Goal: Task Accomplishment & Management: Use online tool/utility

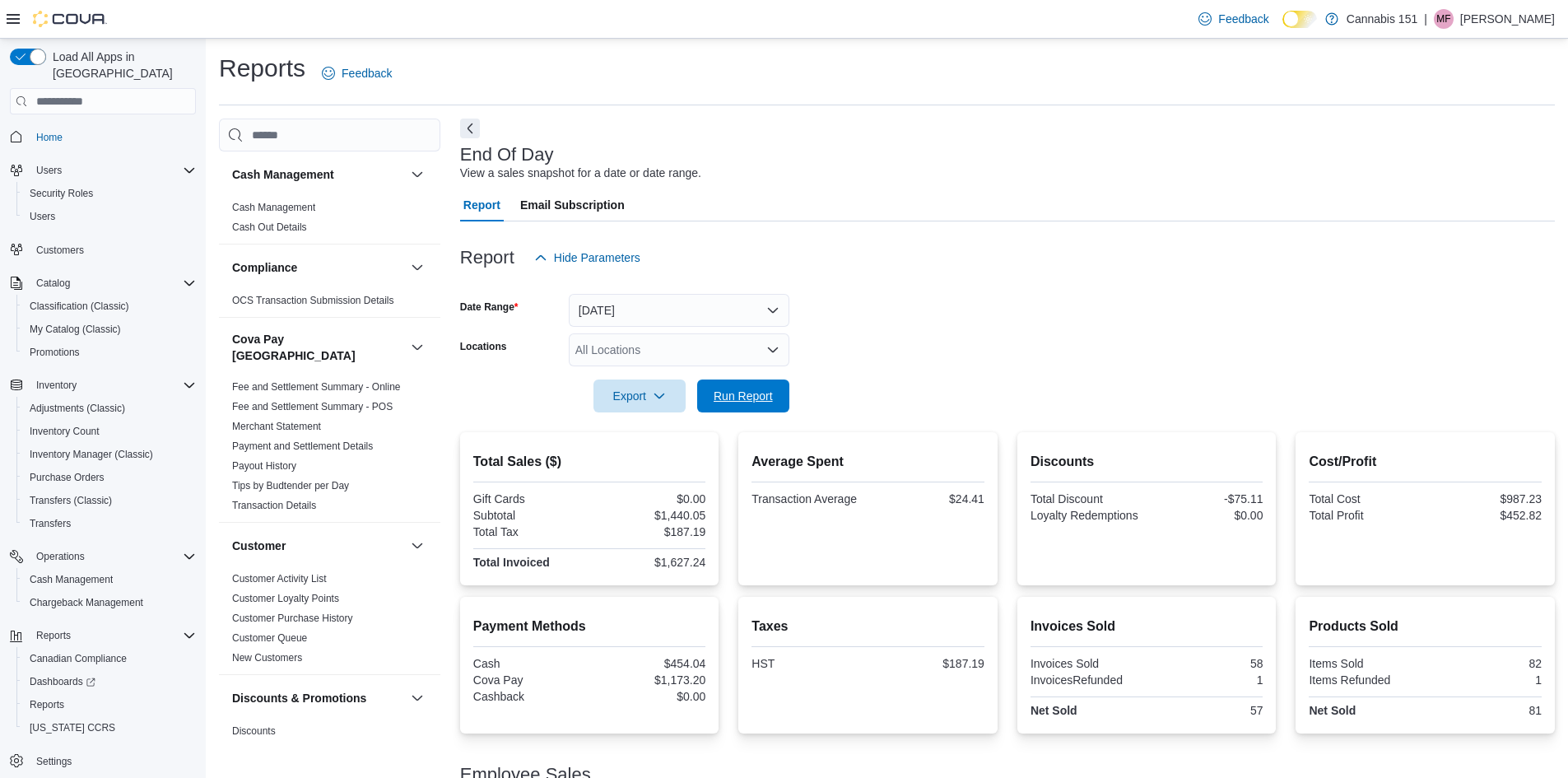
drag, startPoint x: 756, startPoint y: 383, endPoint x: 1580, endPoint y: 383, distance: 824.0
click at [756, 384] on span "Run Report" at bounding box center [743, 396] width 72 height 33
click at [773, 424] on div at bounding box center [1008, 422] width 1095 height 20
click at [769, 406] on span "Run Report" at bounding box center [743, 395] width 72 height 33
click at [762, 389] on span "Run Report" at bounding box center [743, 395] width 60 height 17
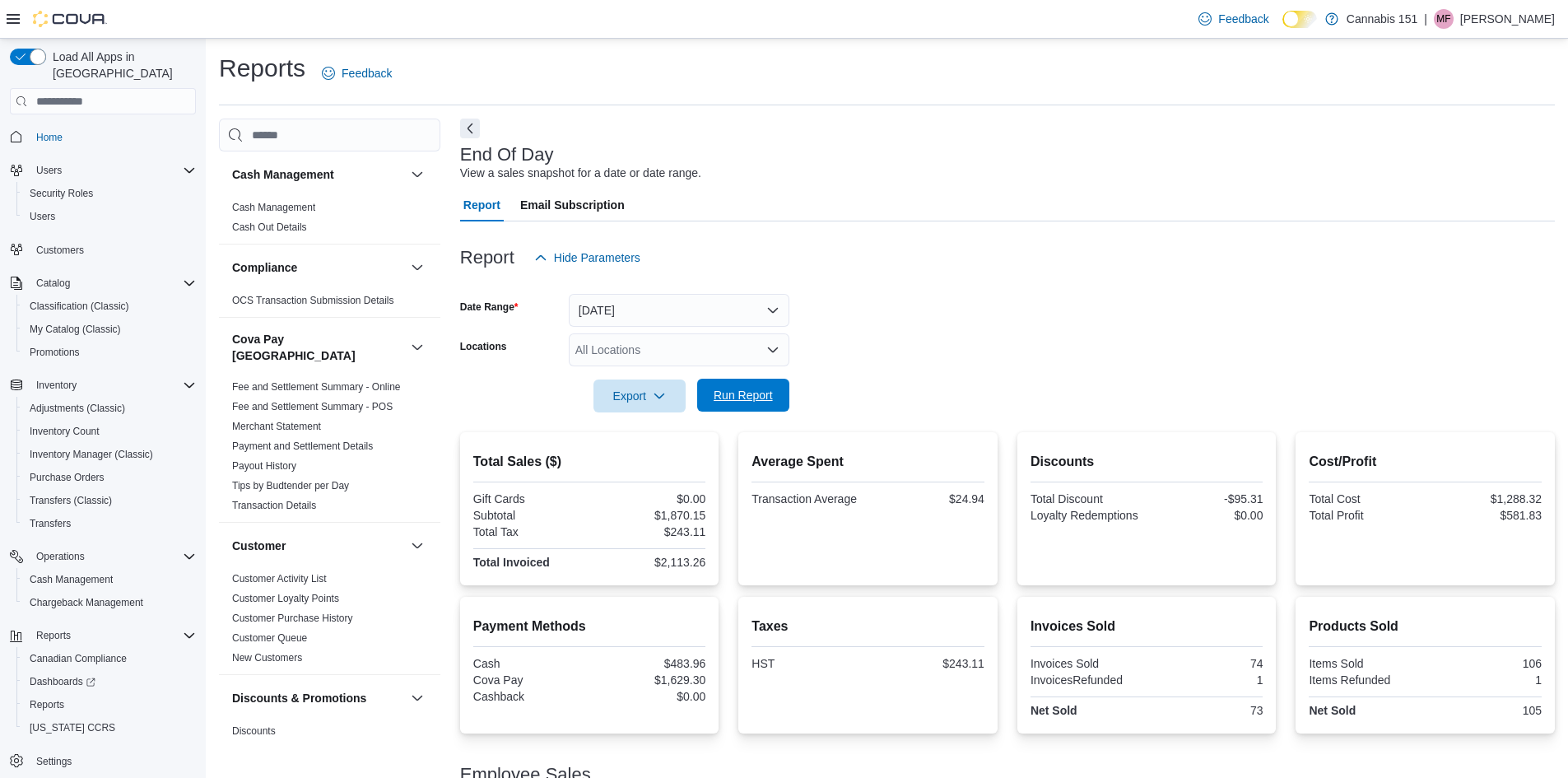
click at [785, 399] on button "Run Report" at bounding box center [743, 395] width 92 height 33
click at [779, 390] on button "Run Report" at bounding box center [743, 395] width 92 height 33
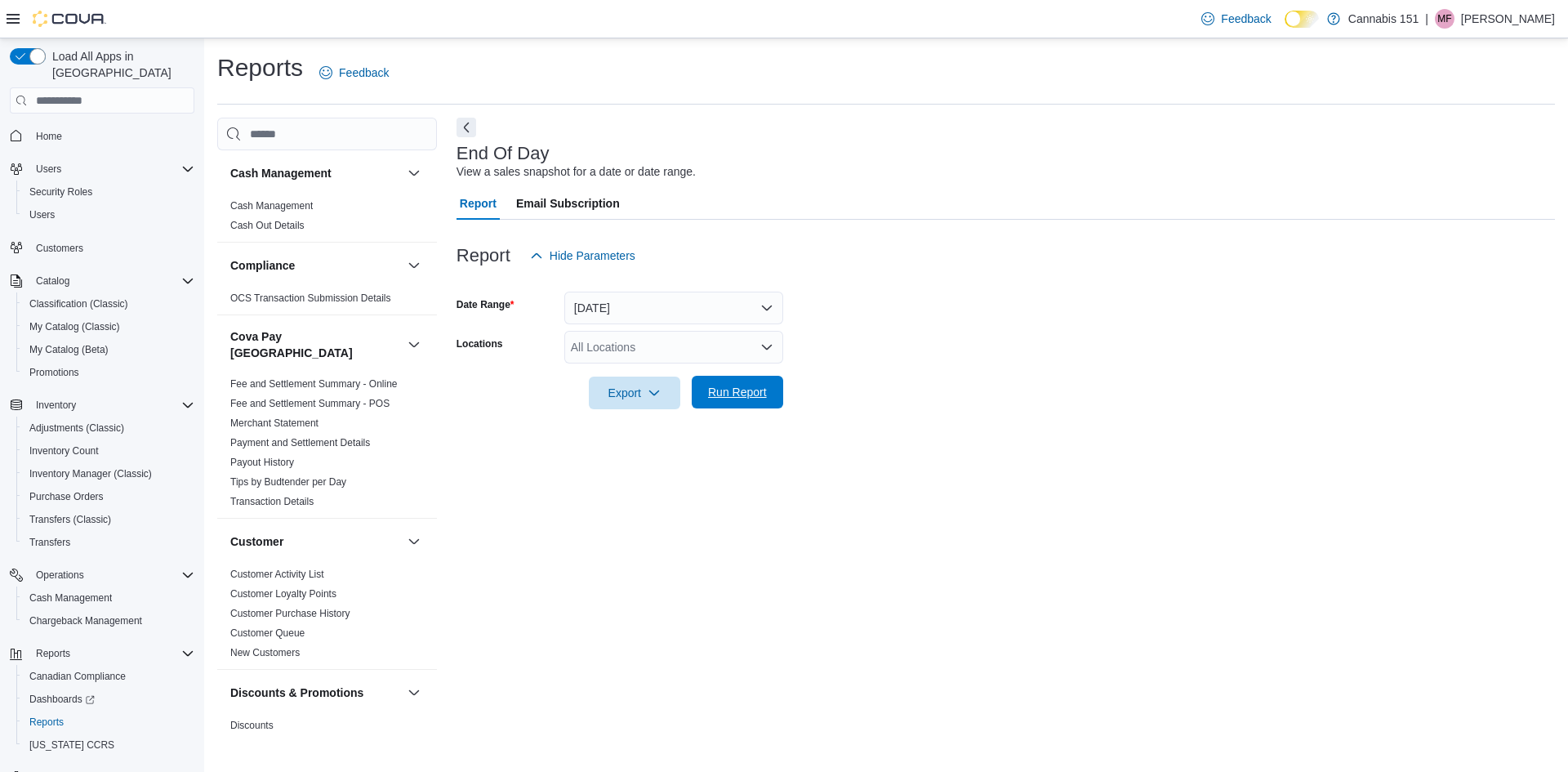
click at [752, 400] on span "Run Report" at bounding box center [737, 392] width 59 height 16
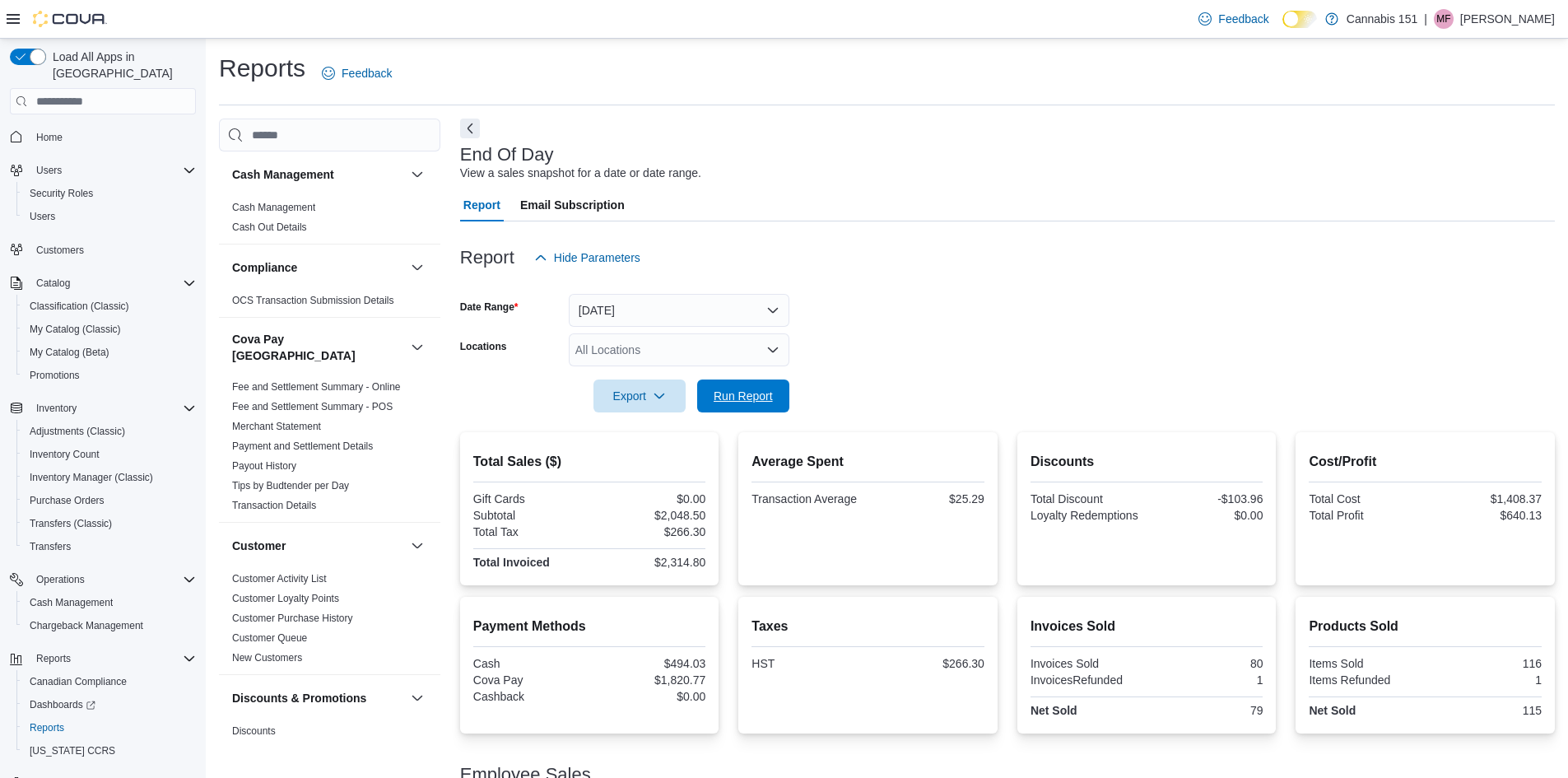
drag, startPoint x: 769, startPoint y: 385, endPoint x: 1225, endPoint y: 399, distance: 456.2
click at [769, 386] on span "Run Report" at bounding box center [743, 396] width 72 height 33
click at [761, 396] on span "Run Report" at bounding box center [743, 395] width 60 height 17
click at [644, 310] on button "[DATE]" at bounding box center [679, 311] width 221 height 33
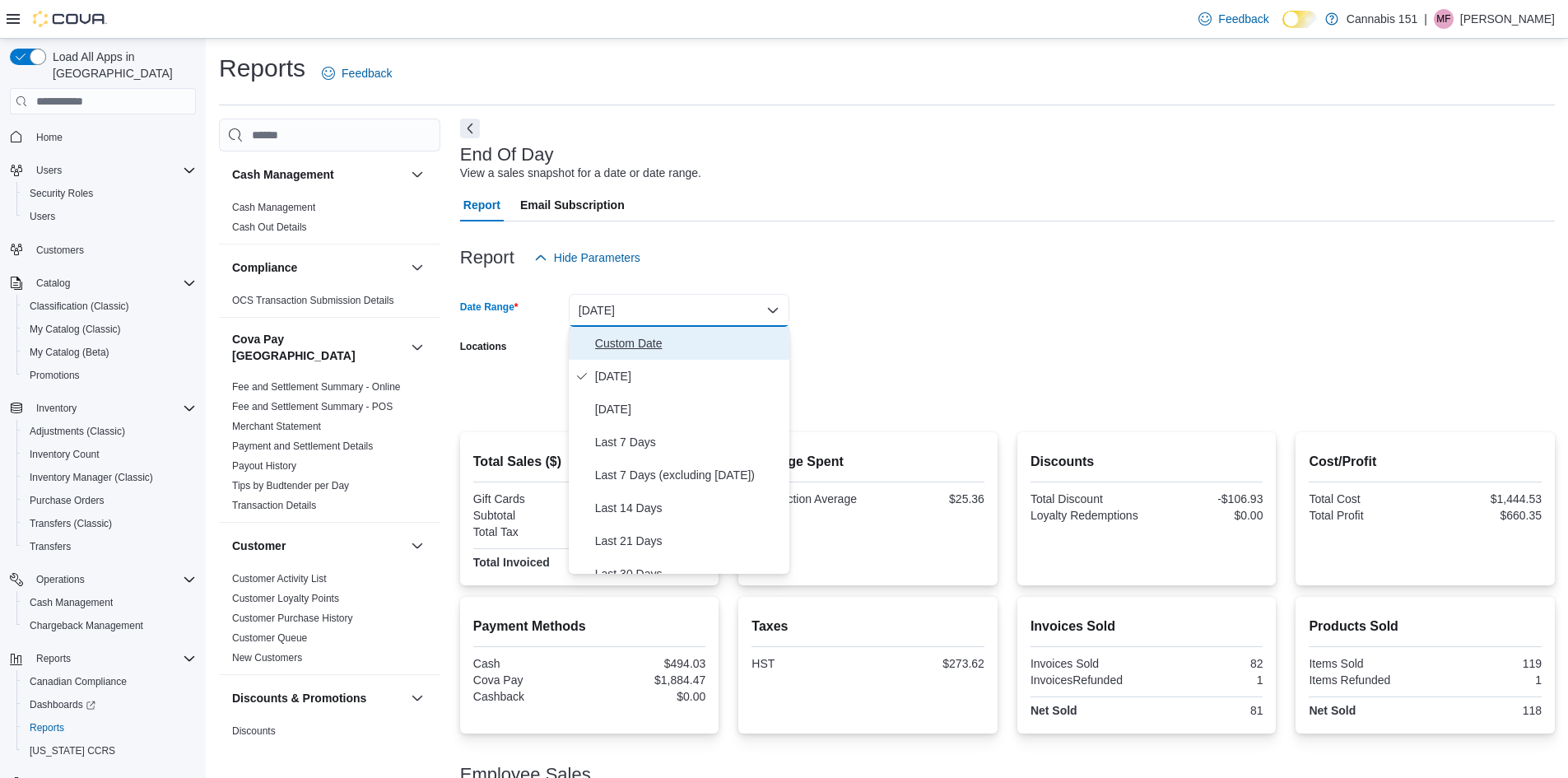
click at [642, 342] on span "Custom Date" at bounding box center [689, 343] width 188 height 20
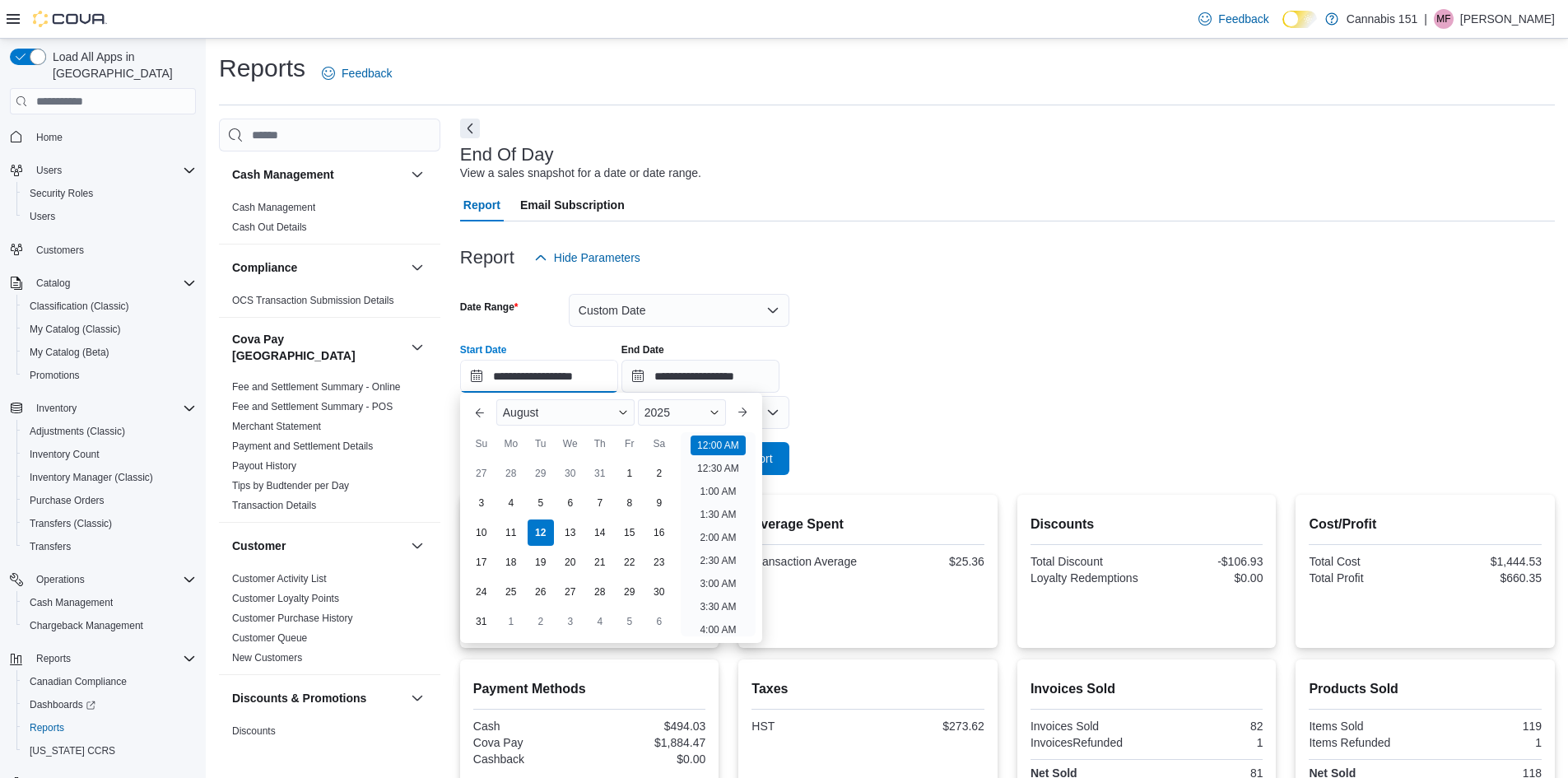
click at [545, 383] on input "**********" at bounding box center [540, 376] width 158 height 33
click at [542, 503] on div "5" at bounding box center [540, 502] width 28 height 28
type input "**********"
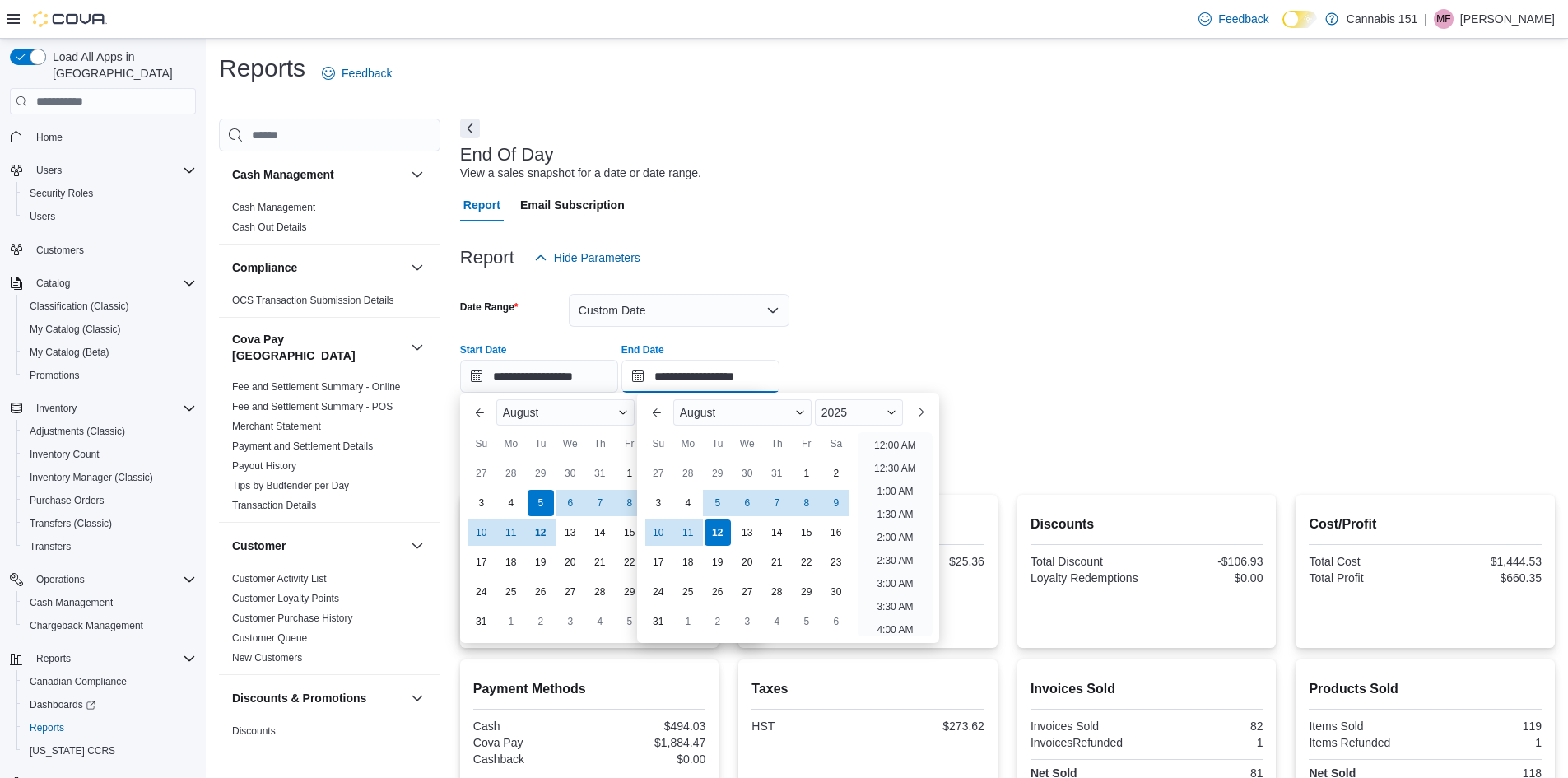
click at [761, 369] on input "**********" at bounding box center [701, 376] width 158 height 33
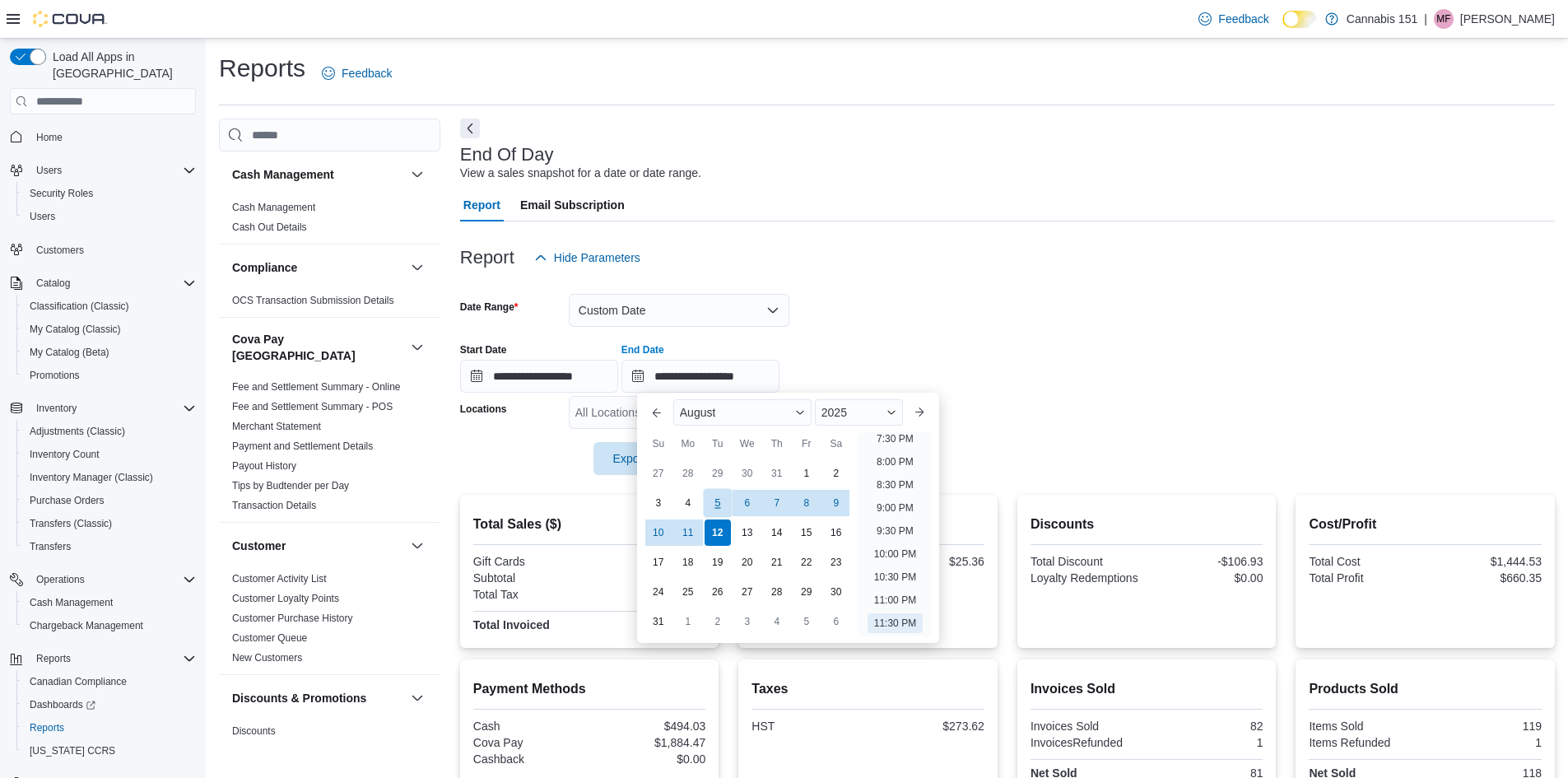
click at [724, 505] on div "5" at bounding box center [717, 502] width 28 height 28
type input "**********"
click at [1062, 372] on div "**********" at bounding box center [1008, 362] width 1095 height 63
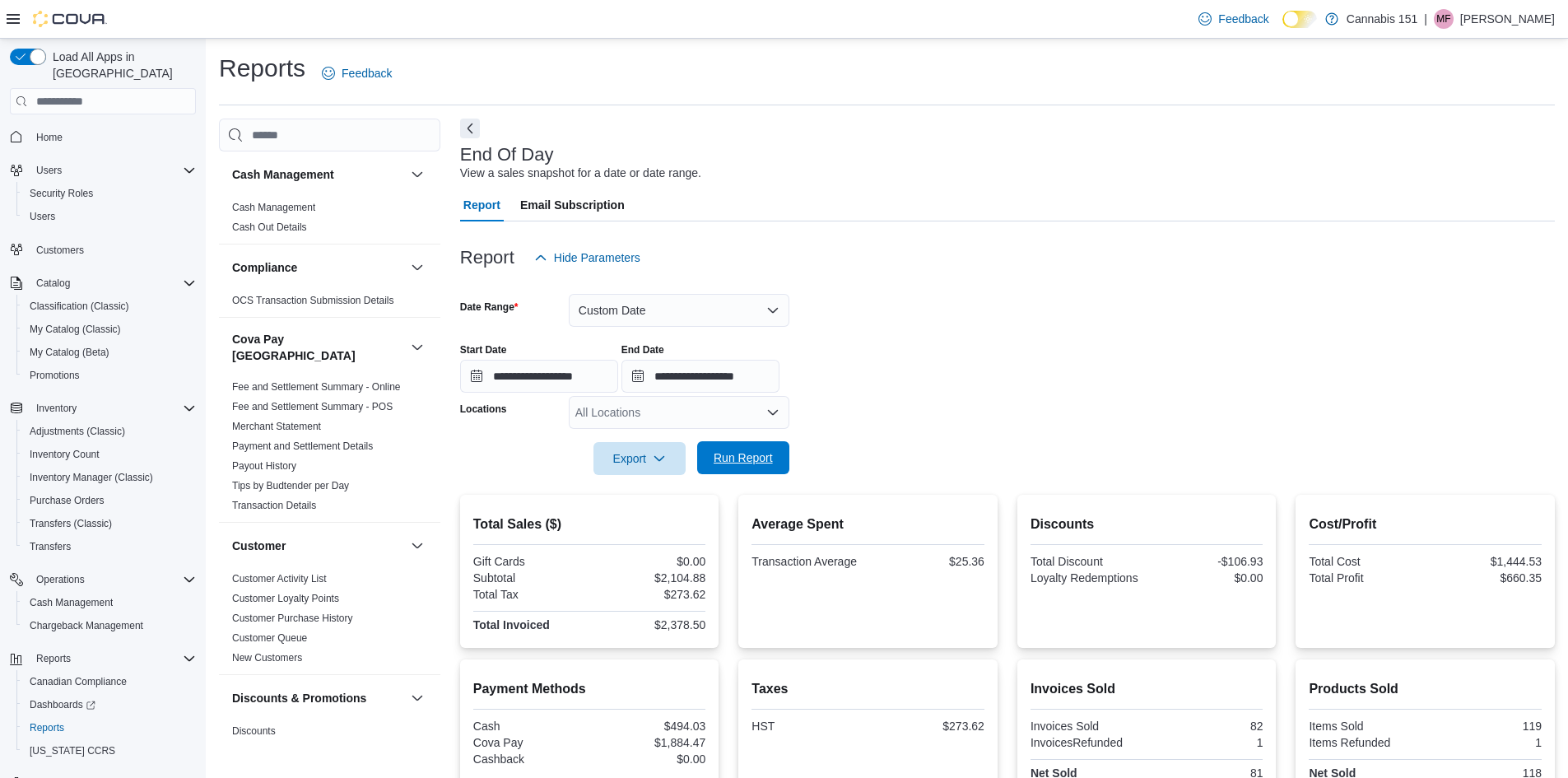
click at [738, 463] on span "Run Report" at bounding box center [743, 457] width 60 height 17
click at [693, 324] on button "Custom Date" at bounding box center [679, 311] width 221 height 33
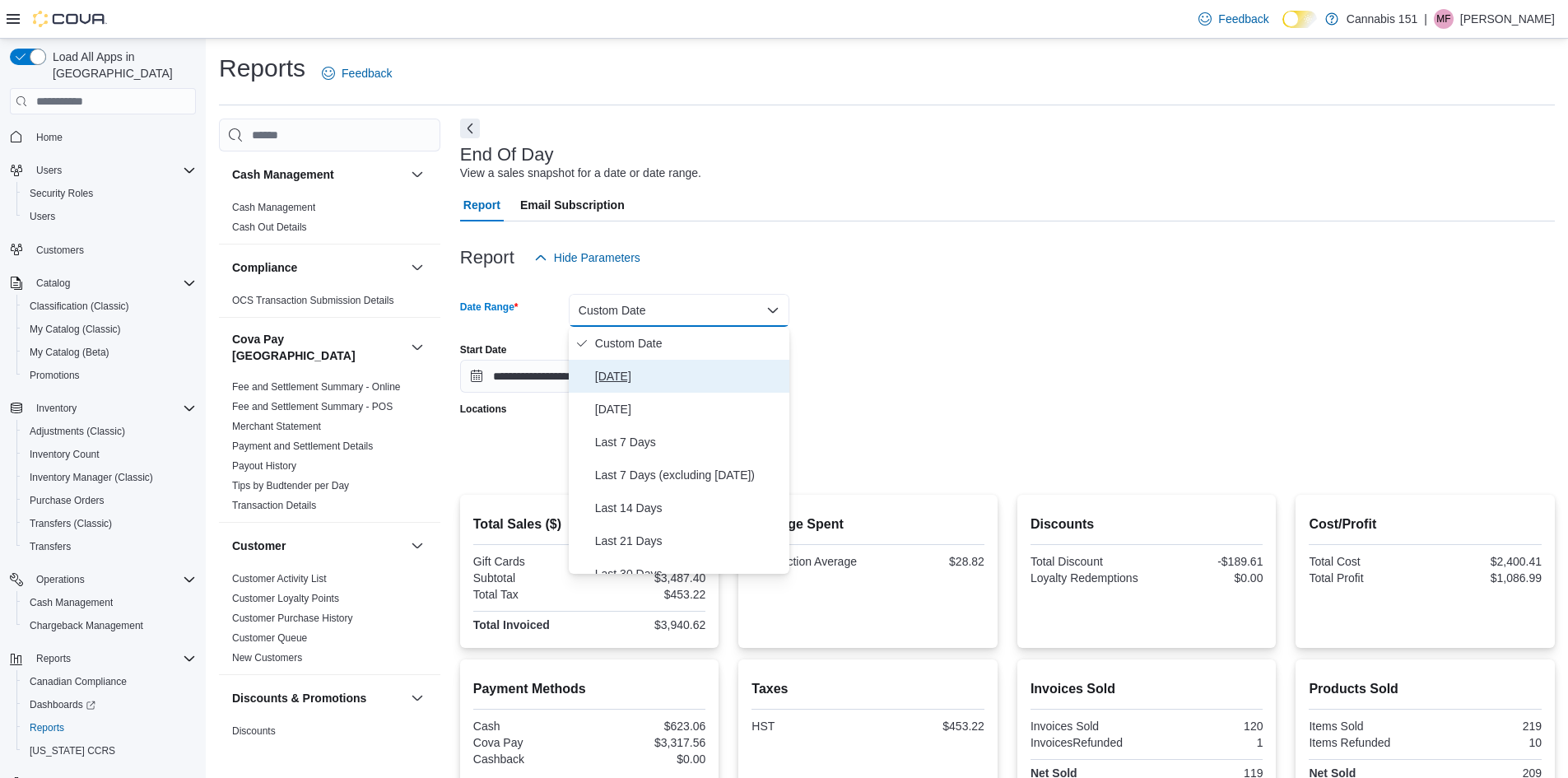
click at [665, 375] on span "[DATE]" at bounding box center [689, 376] width 188 height 20
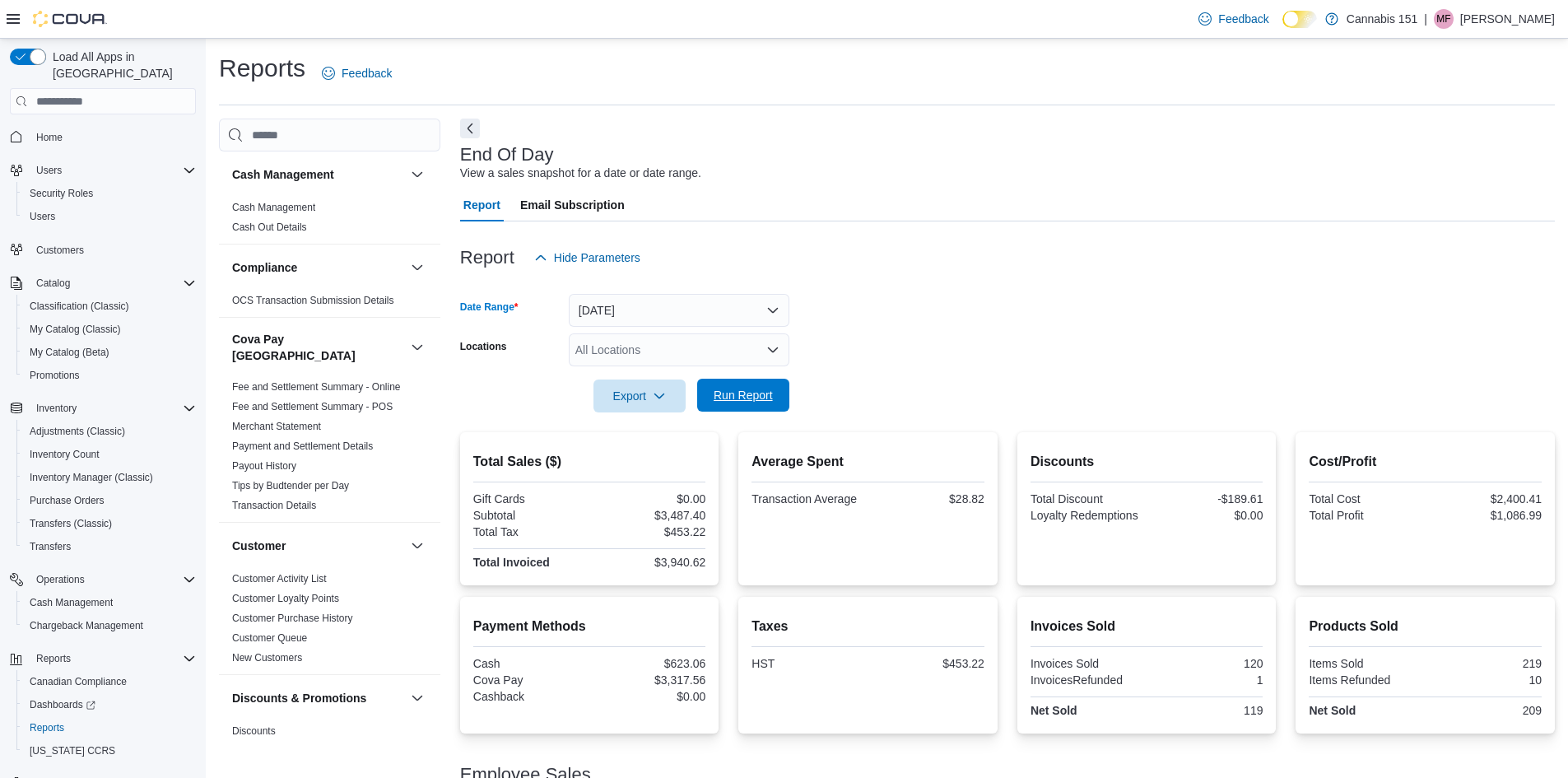
click at [766, 403] on span "Run Report" at bounding box center [743, 395] width 60 height 17
click at [744, 398] on span "Run Report" at bounding box center [743, 395] width 60 height 17
click at [766, 390] on span "Run Report" at bounding box center [743, 395] width 60 height 17
click at [745, 399] on span "Run Report" at bounding box center [743, 395] width 60 height 17
click at [771, 397] on span "Run Report" at bounding box center [743, 395] width 60 height 17
